Goal: Ask a question

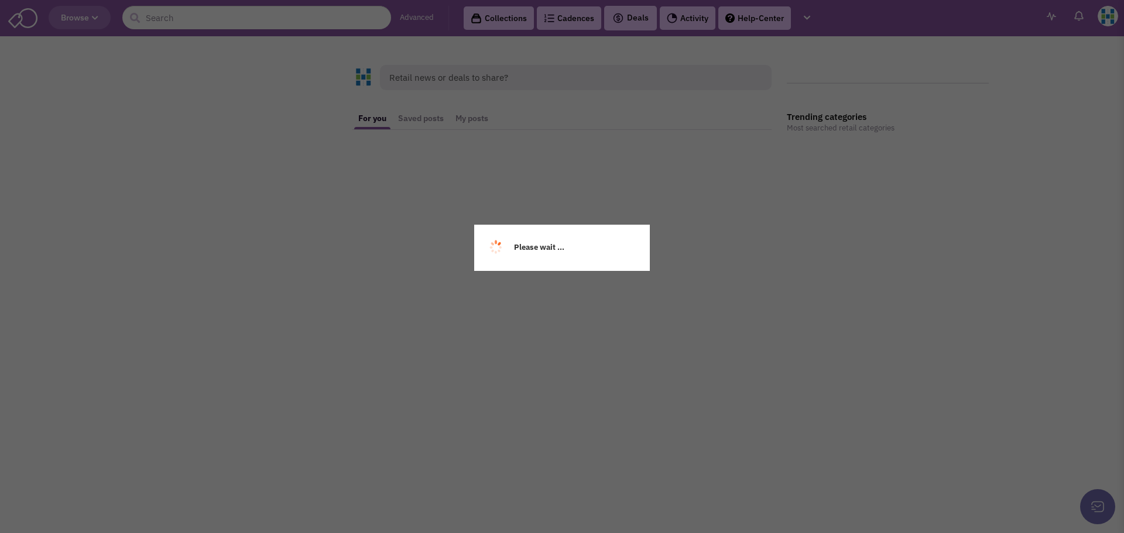
drag, startPoint x: 910, startPoint y: 186, endPoint x: 880, endPoint y: 181, distance: 30.2
click at [910, 186] on div "Please wait ..." at bounding box center [562, 266] width 1124 height 533
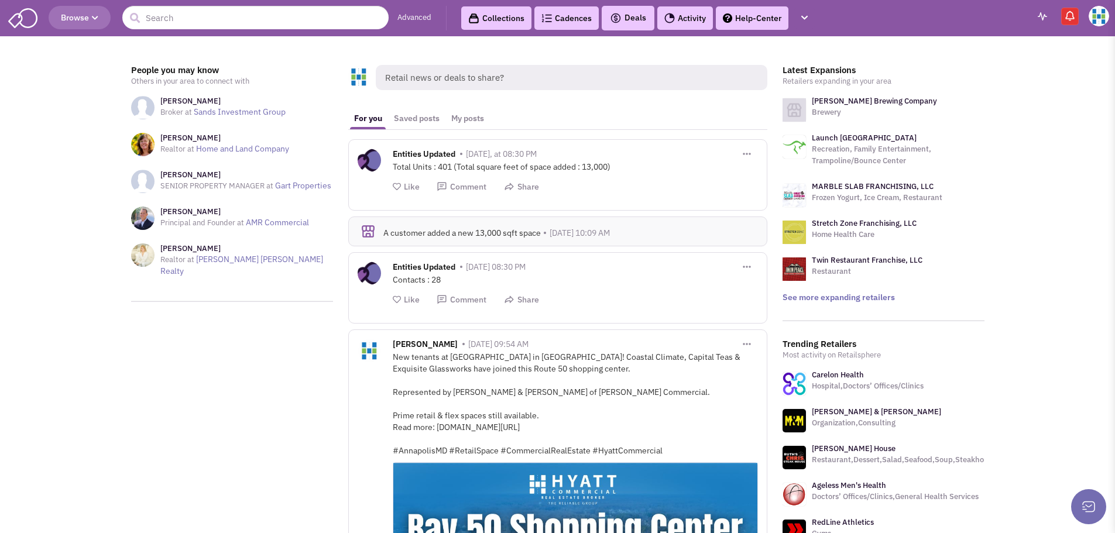
click at [1103, 26] on header "Browse Advanced Collections Cadences 0 Deals" at bounding box center [557, 18] width 1115 height 36
click at [1098, 15] on img at bounding box center [1099, 16] width 20 height 20
click at [1016, 148] on link "Help" at bounding box center [1045, 145] width 128 height 21
click at [1094, 23] on img at bounding box center [1099, 16] width 20 height 20
click at [1016, 148] on link "Help" at bounding box center [1045, 145] width 128 height 21
